Goal: Task Accomplishment & Management: Manage account settings

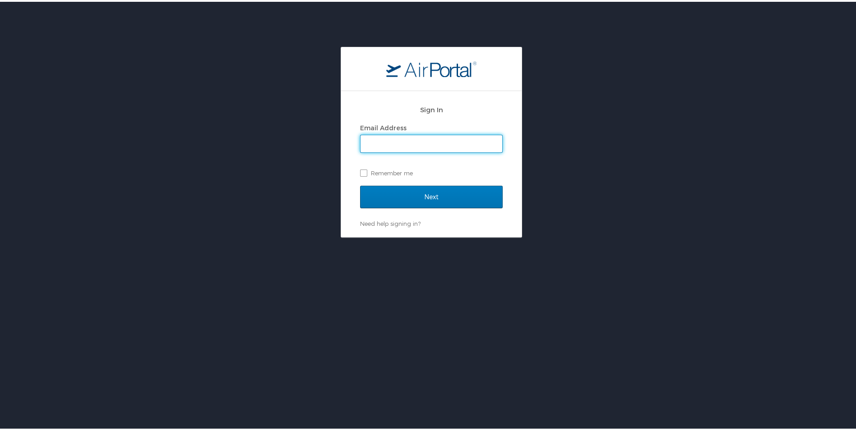
click at [415, 140] on input "Email Address" at bounding box center [431, 142] width 142 height 17
type input "[EMAIL_ADDRESS][DOMAIN_NAME]"
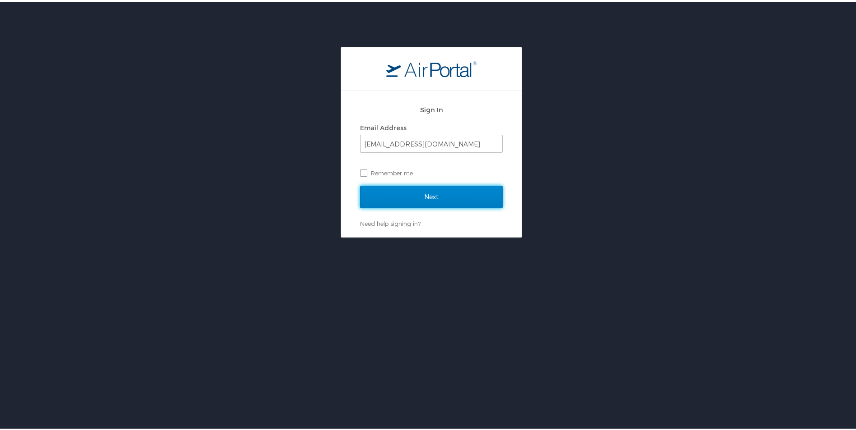
click at [398, 193] on input "Next" at bounding box center [431, 195] width 143 height 23
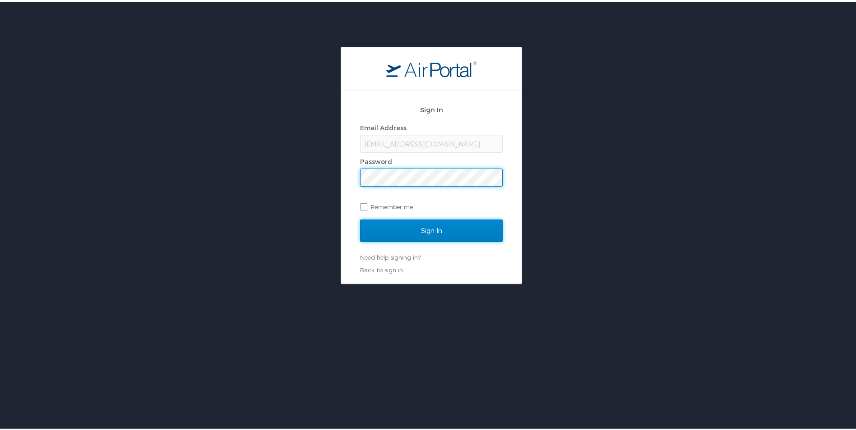
click at [406, 223] on input "Sign In" at bounding box center [431, 229] width 143 height 23
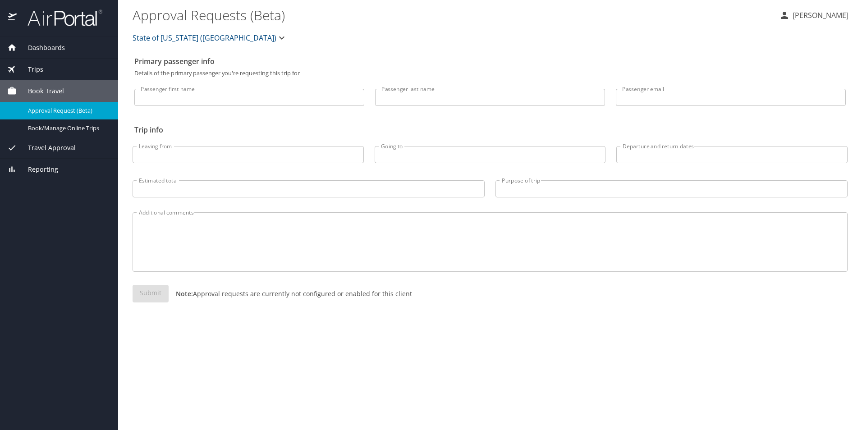
click at [50, 72] on div "Trips" at bounding box center [59, 70] width 104 height 10
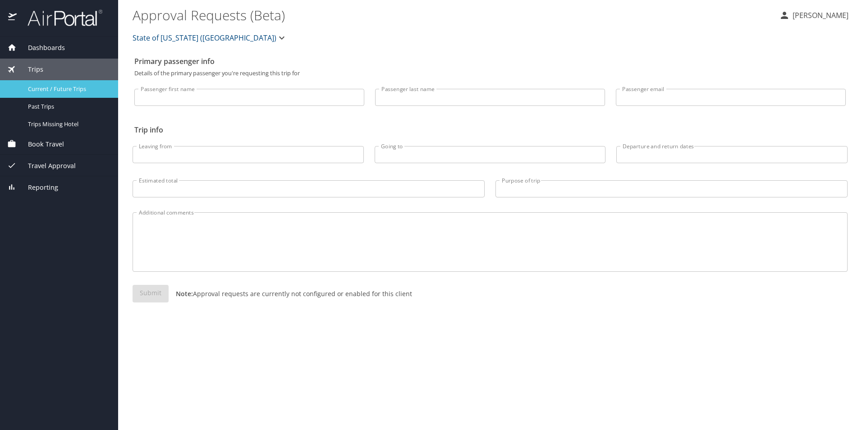
click at [50, 87] on span "Current / Future Trips" at bounding box center [67, 89] width 79 height 9
